Goal: Information Seeking & Learning: Find specific fact

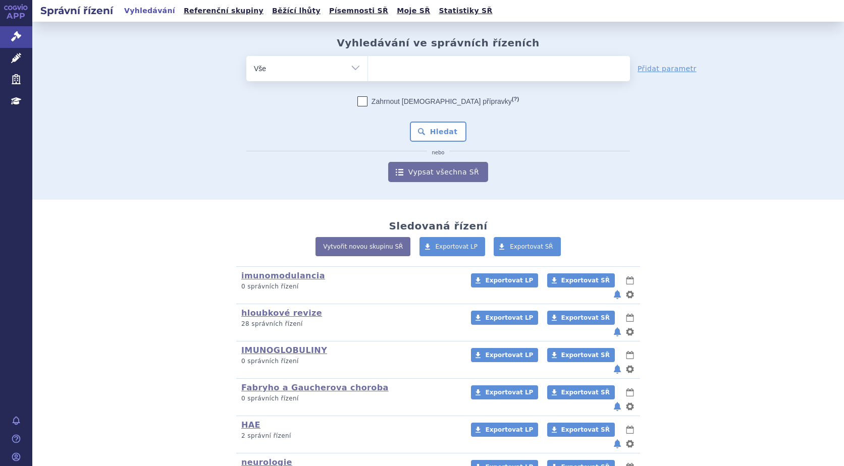
click at [398, 70] on ul at bounding box center [499, 66] width 262 height 21
click at [368, 70] on select at bounding box center [367, 68] width 1 height 25
type input "si"
type input "sia"
type input "siana"
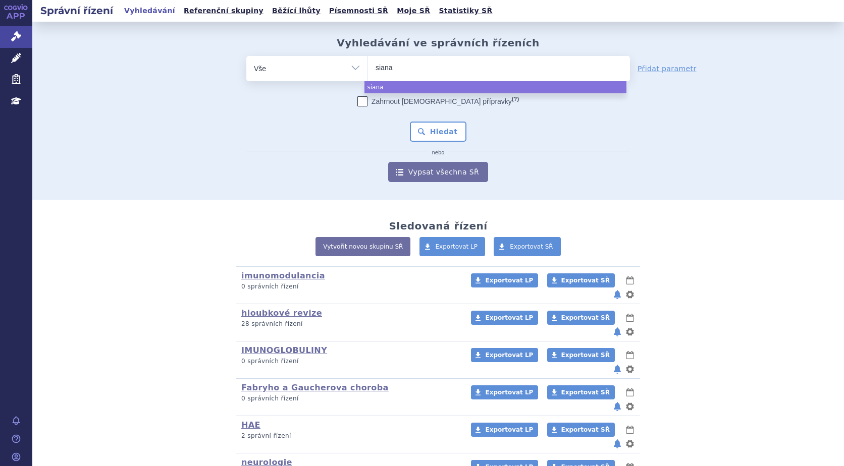
type input "sianaů"
type input "sianaůa"
type input "sianaů"
type input "siana"
type input "sianala"
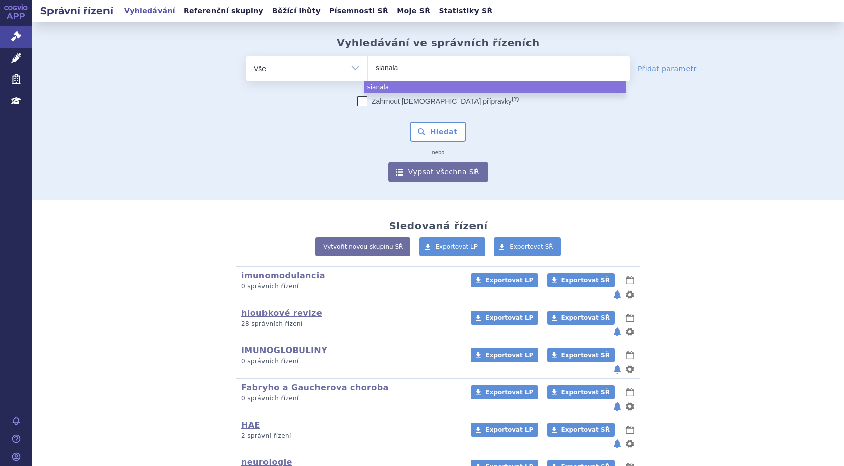
type input "sianalar"
select select "sianalar"
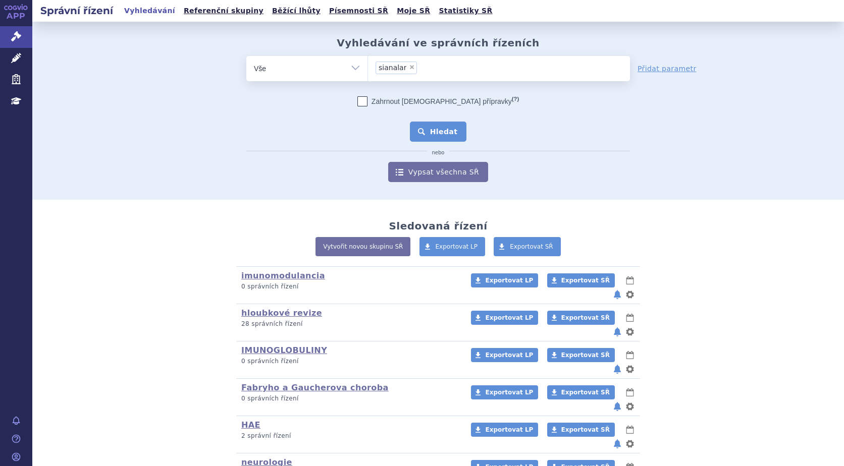
click at [440, 137] on button "Hledat" at bounding box center [438, 132] width 57 height 20
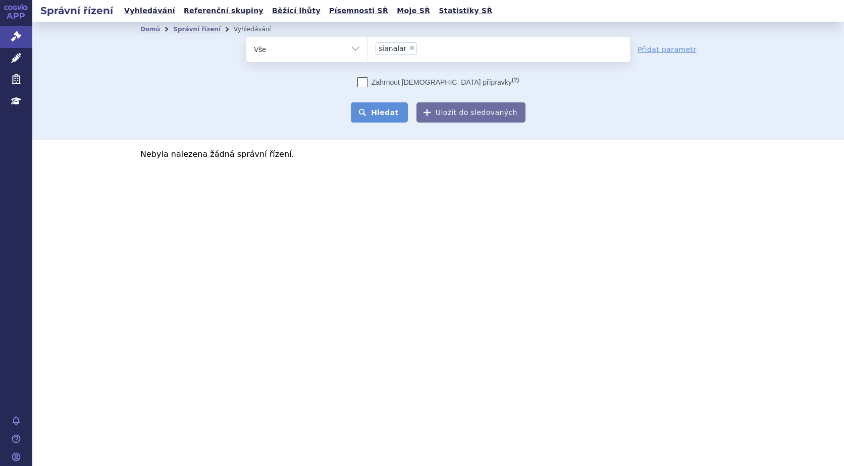
click at [396, 113] on button "Hledat" at bounding box center [379, 112] width 57 height 20
click at [409, 48] on span "×" at bounding box center [412, 48] width 6 height 6
click at [368, 48] on select "sianalar" at bounding box center [367, 48] width 1 height 25
select select
type input "si"
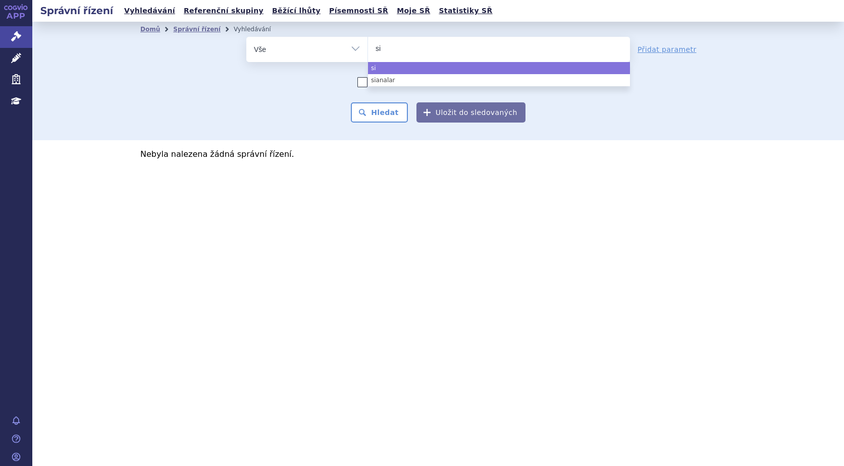
type input "sia"
type input "siana"
type input "sianal"
type input "sianala"
type input "sianalar"
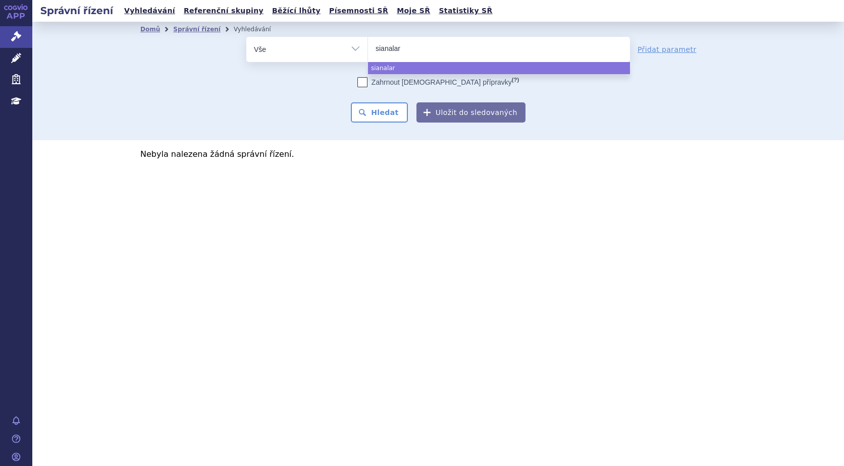
select select "sianalar"
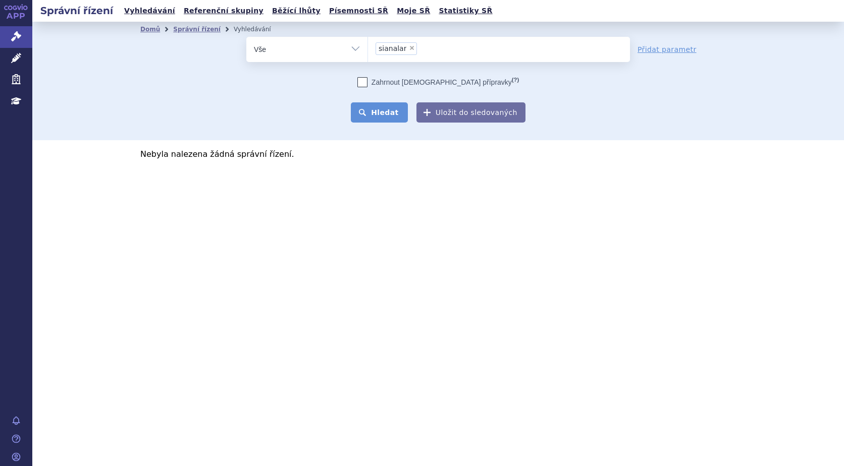
click at [391, 111] on button "Hledat" at bounding box center [379, 112] width 57 height 20
click at [409, 47] on span "×" at bounding box center [412, 48] width 6 height 6
click at [368, 47] on select "sianalar" at bounding box center [367, 48] width 1 height 25
select select
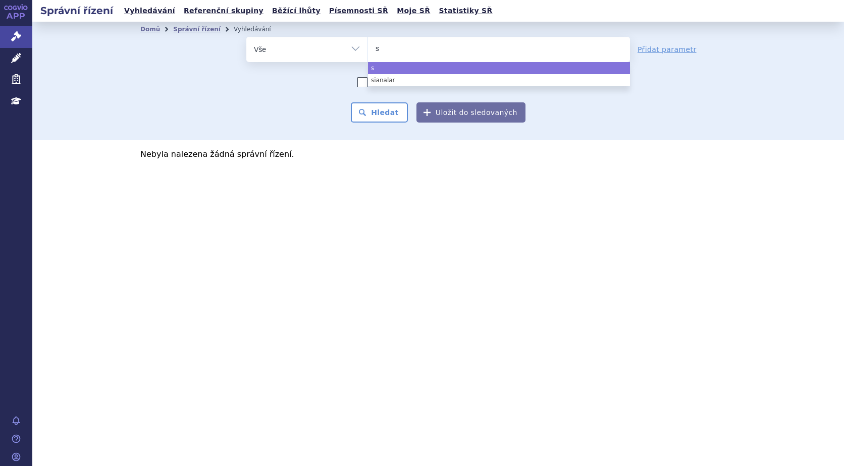
type input "si"
type input "sia"
type input "siala"
type input "sialana"
type input "sialanar"
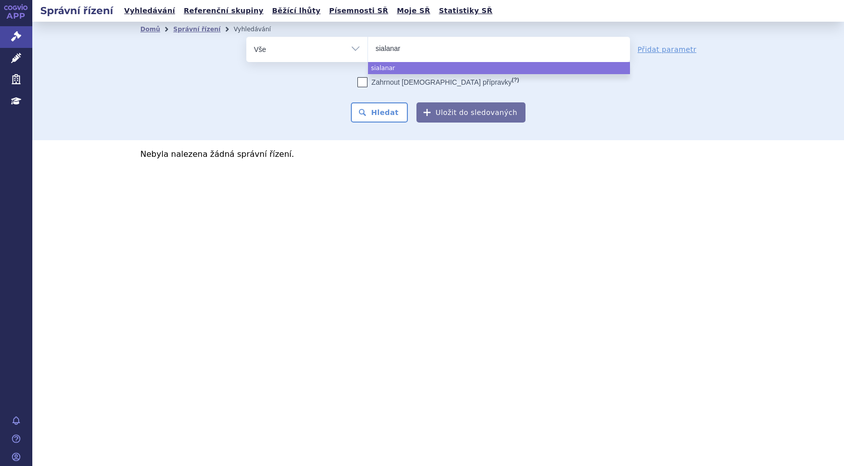
select select "sialanar"
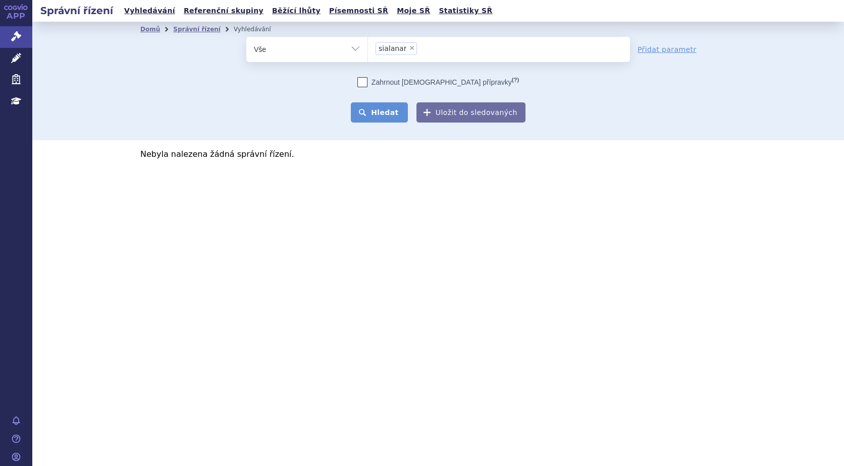
click at [395, 117] on button "Hledat" at bounding box center [379, 112] width 57 height 20
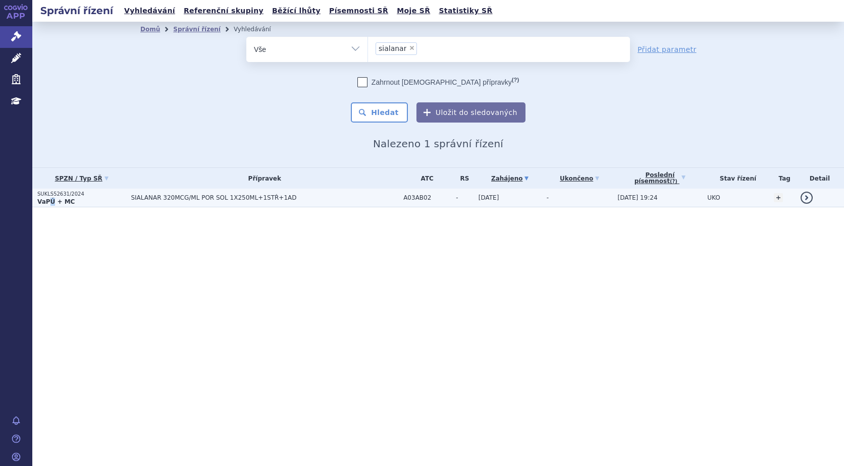
click at [50, 198] on strong "VaPÚ + MC" at bounding box center [55, 201] width 37 height 7
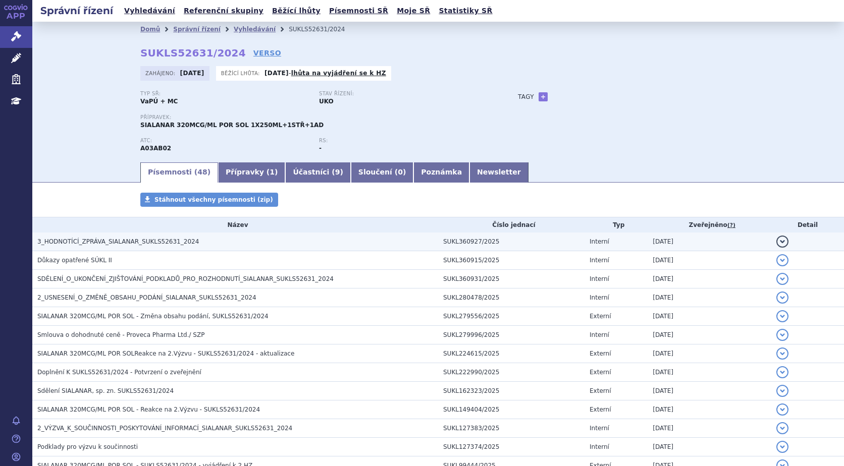
click at [776, 239] on button "detail" at bounding box center [782, 242] width 12 height 12
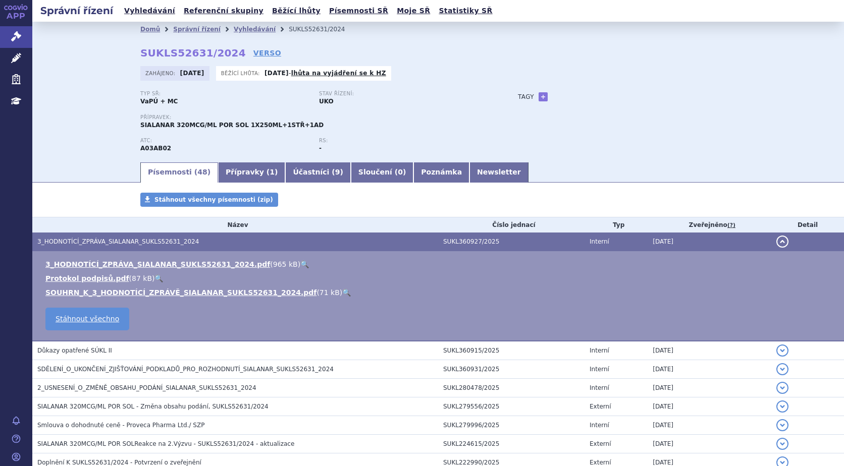
click at [300, 263] on link "🔍" at bounding box center [304, 264] width 9 height 8
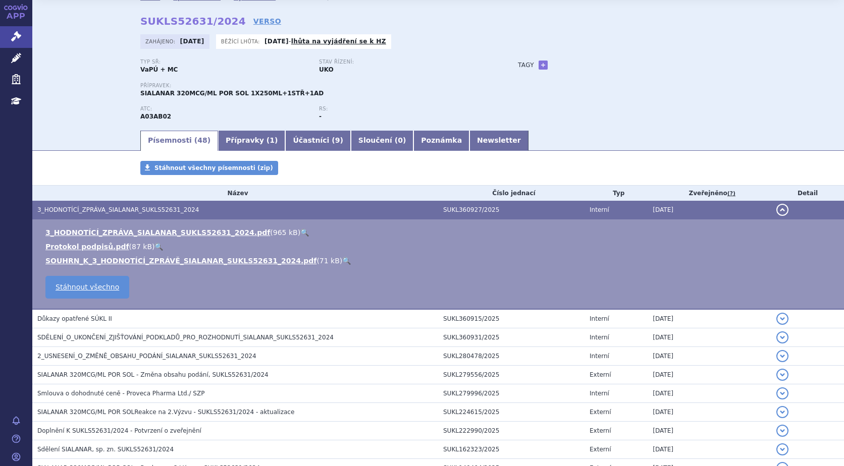
scroll to position [50, 0]
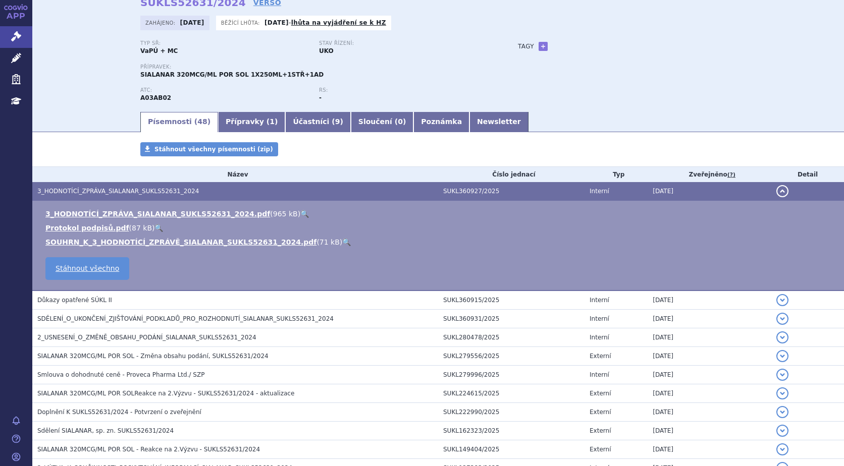
click at [300, 211] on link "🔍" at bounding box center [304, 214] width 9 height 8
